Goal: Information Seeking & Learning: Learn about a topic

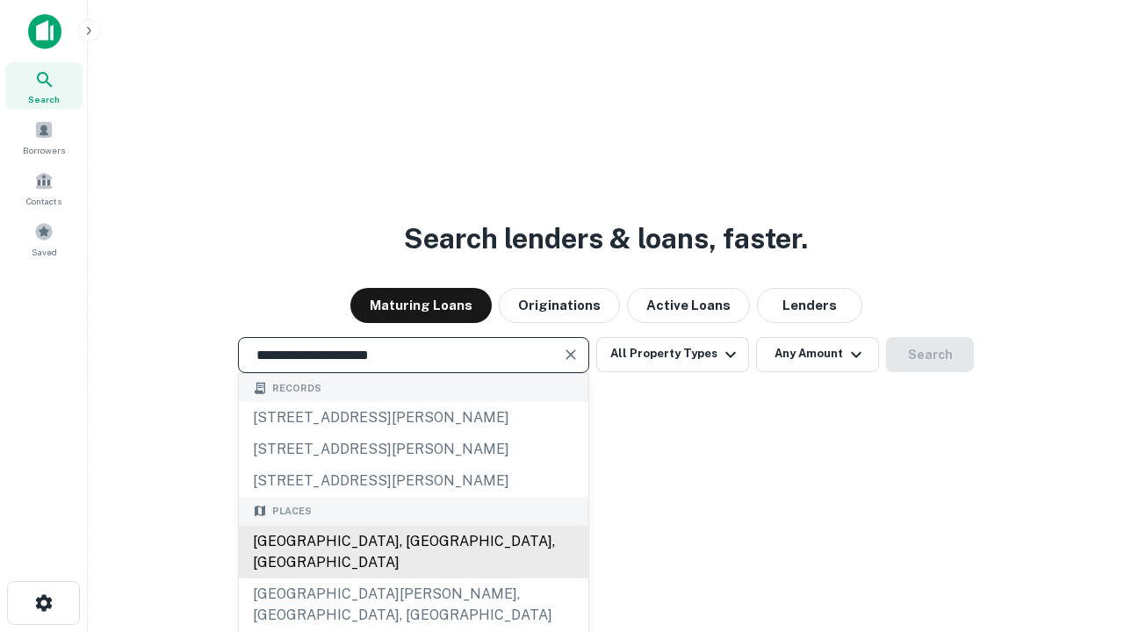
click at [413, 579] on div "[GEOGRAPHIC_DATA], [GEOGRAPHIC_DATA], [GEOGRAPHIC_DATA]" at bounding box center [413, 552] width 349 height 53
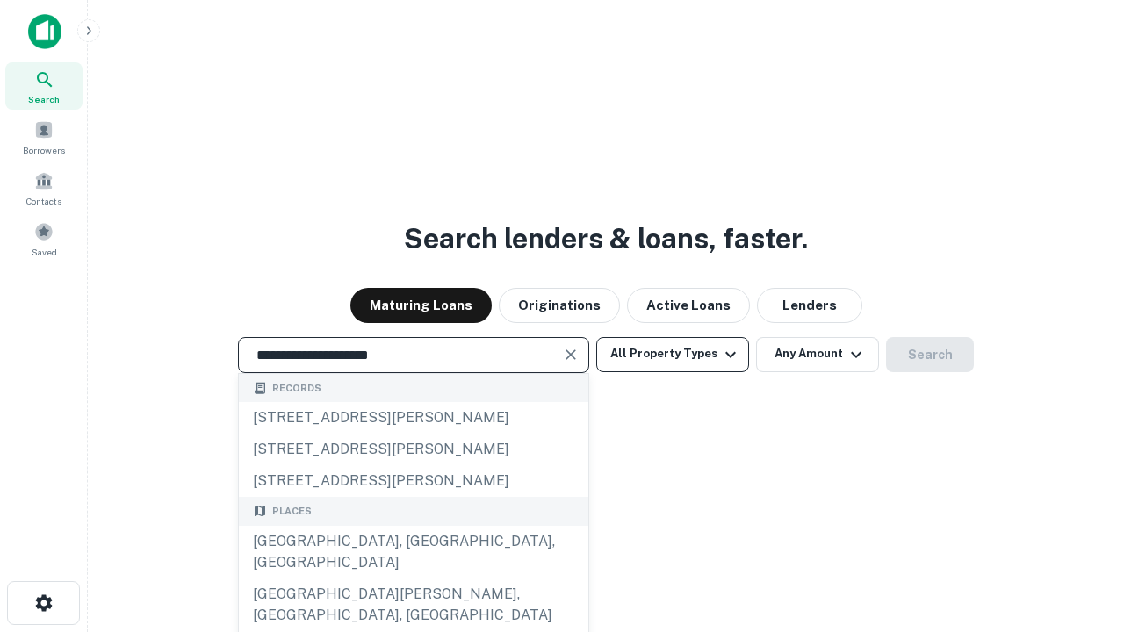
click at [673, 354] on button "All Property Types" at bounding box center [672, 354] width 153 height 35
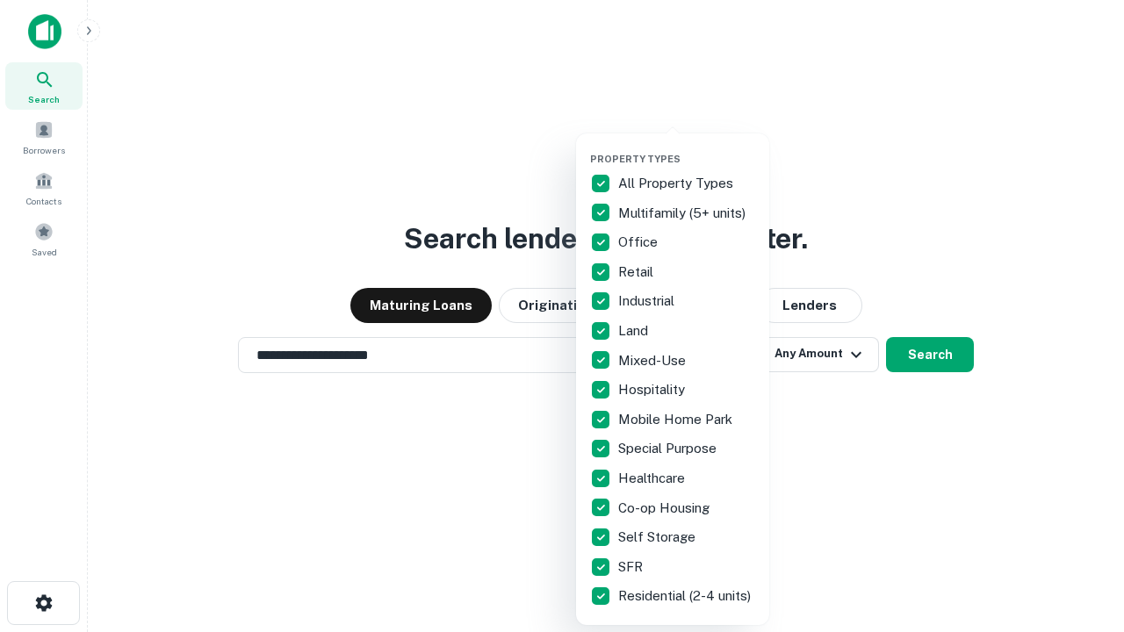
type input "**********"
click at [687, 148] on button "button" at bounding box center [686, 148] width 193 height 1
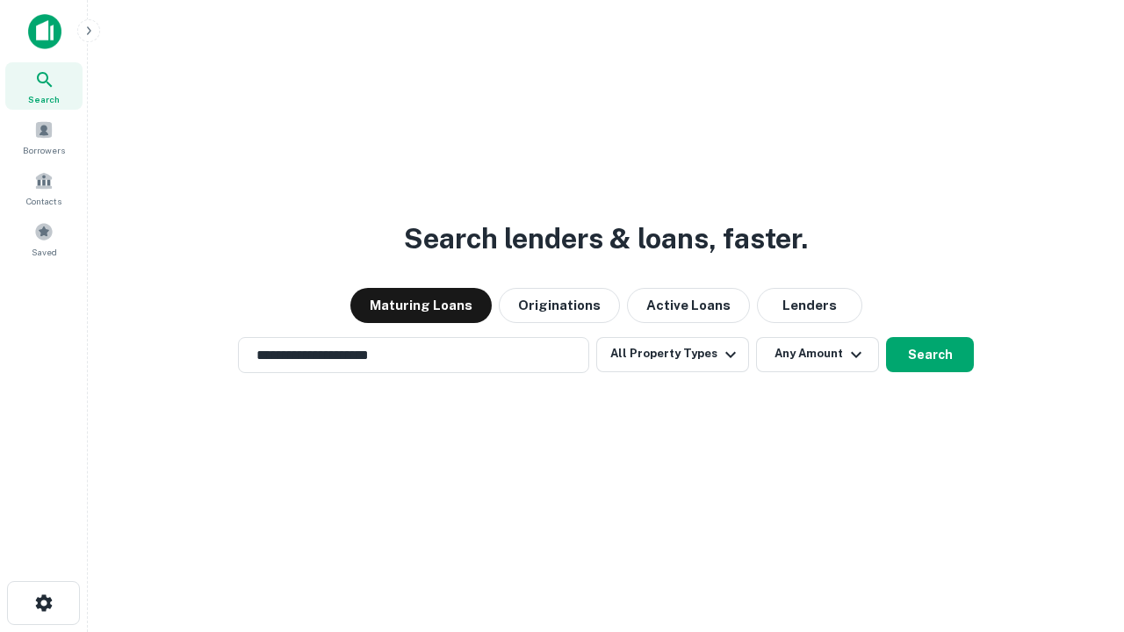
scroll to position [27, 0]
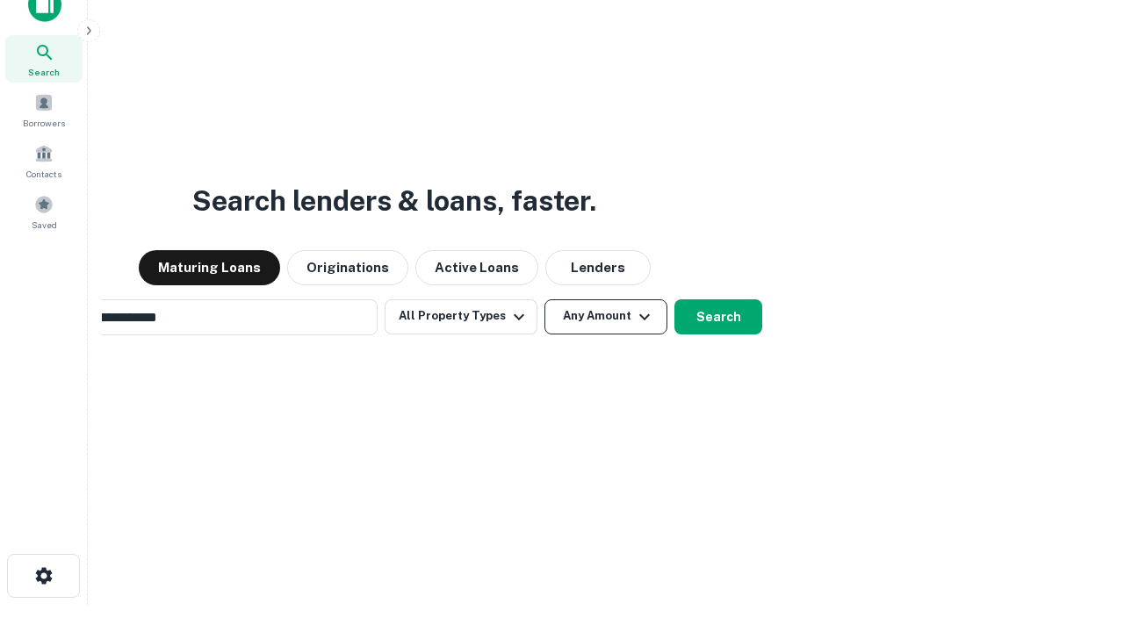
click at [544, 299] on button "Any Amount" at bounding box center [605, 316] width 123 height 35
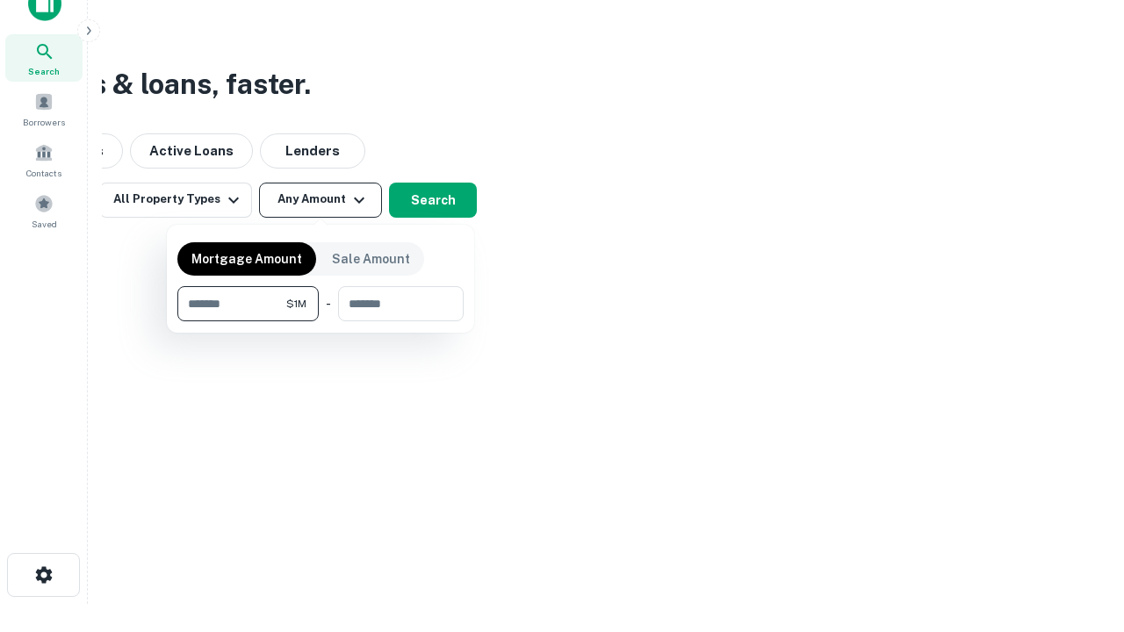
type input "*******"
click at [321, 321] on button "button" at bounding box center [320, 321] width 286 height 1
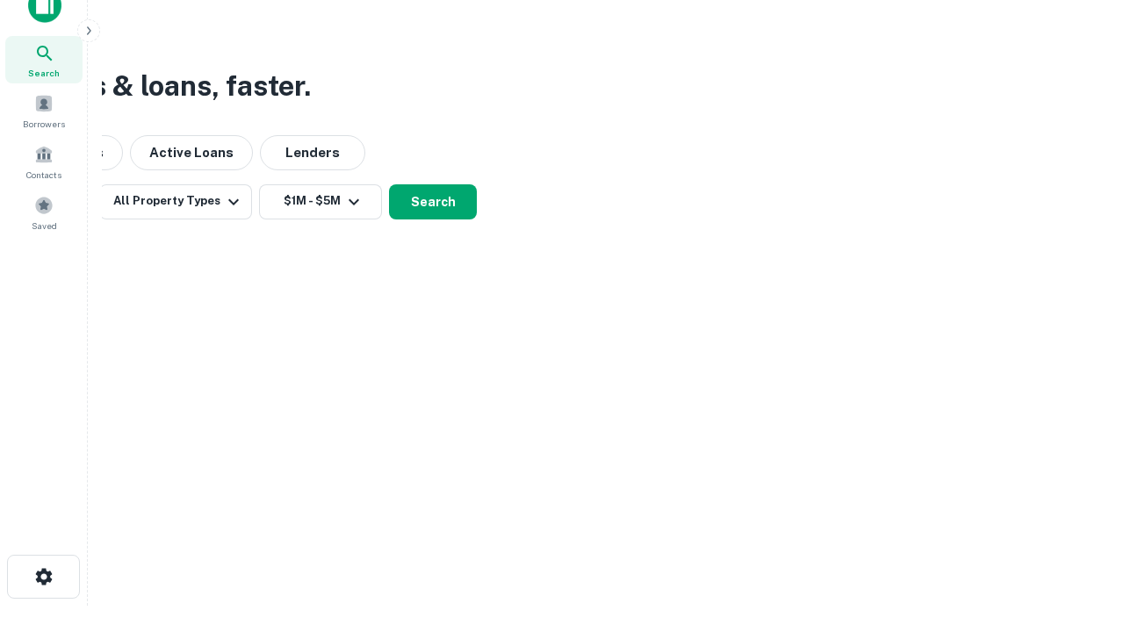
scroll to position [11, 324]
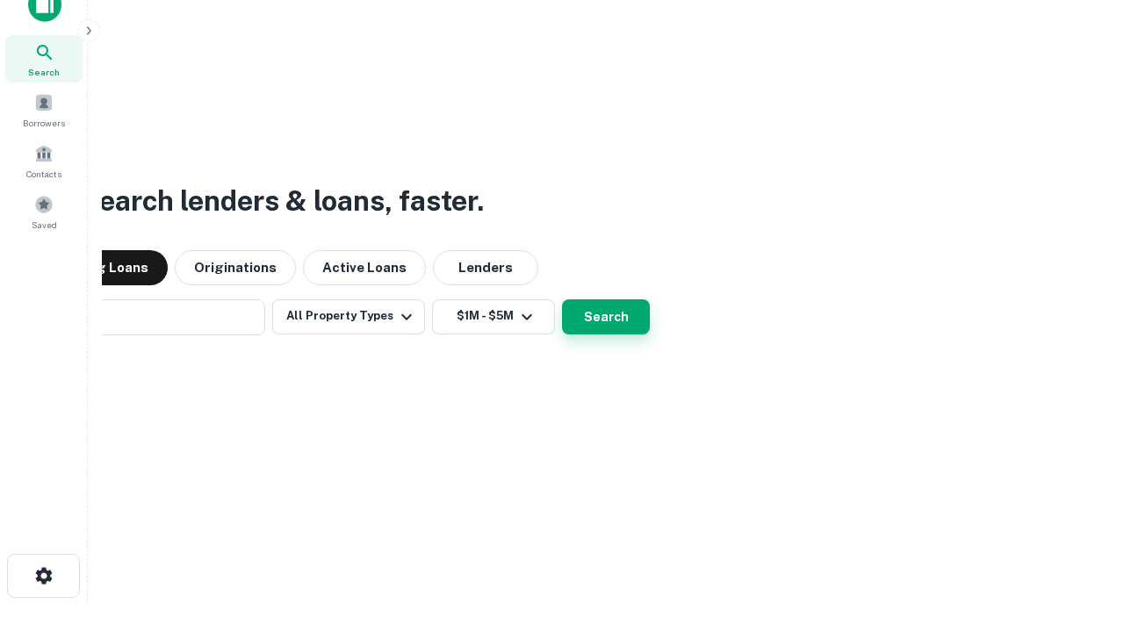
click at [562, 299] on button "Search" at bounding box center [606, 316] width 88 height 35
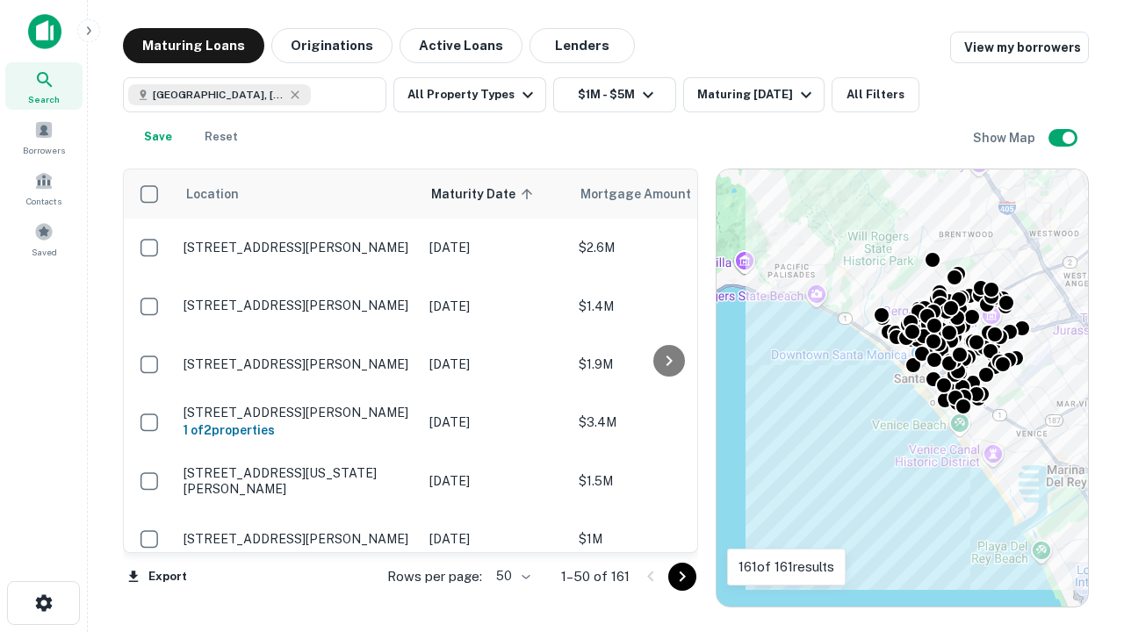
click at [510, 576] on body "Search Borrowers Contacts Saved Maturing Loans Originations Active Loans Lender…" at bounding box center [562, 316] width 1124 height 632
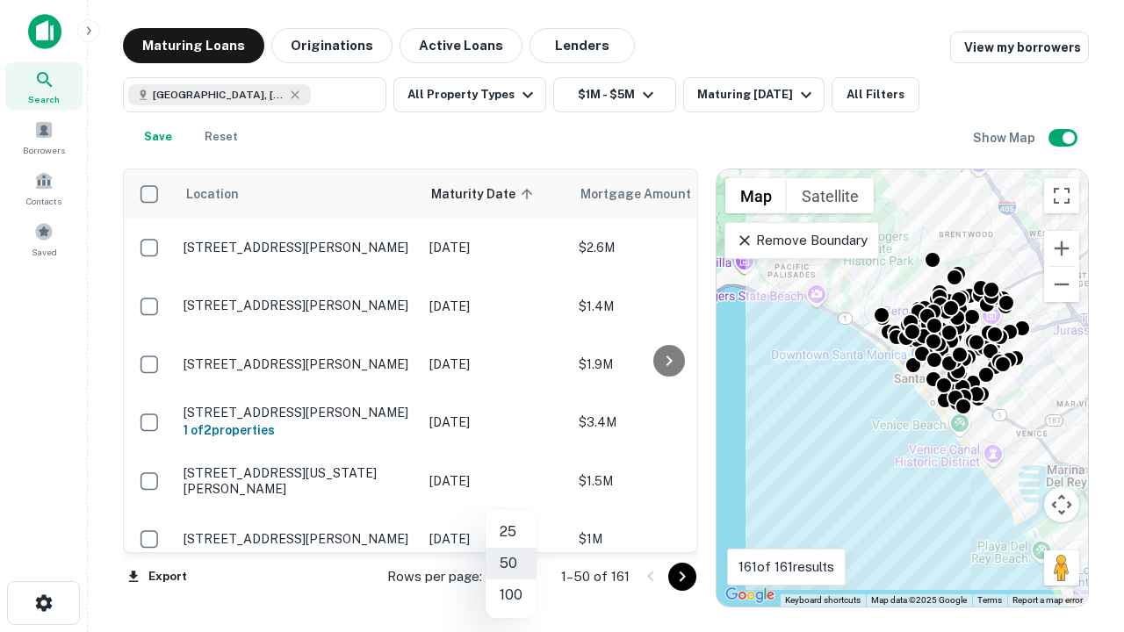
click at [511, 532] on li "25" at bounding box center [511, 532] width 51 height 32
click at [681, 576] on icon "Go to next page" at bounding box center [682, 576] width 21 height 21
